Goal: Submit feedback/report problem

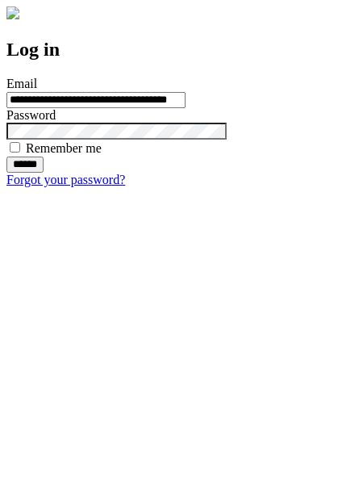
type input "**********"
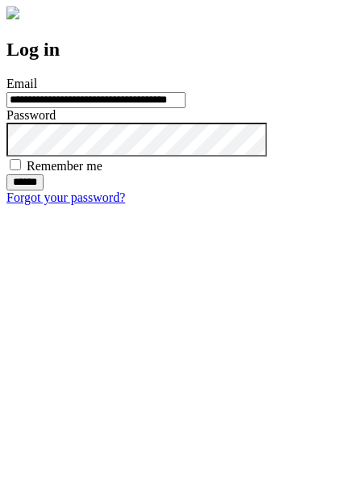
click at [44, 190] on input "******" at bounding box center [24, 182] width 37 height 16
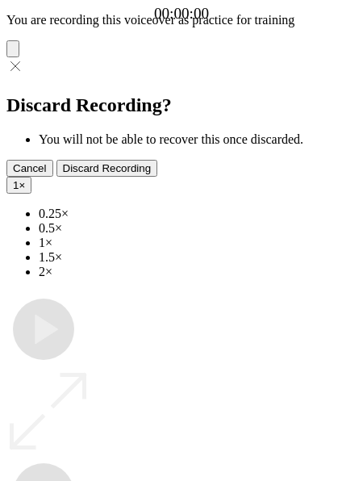
type input "**********"
